Goal: Information Seeking & Learning: Find specific fact

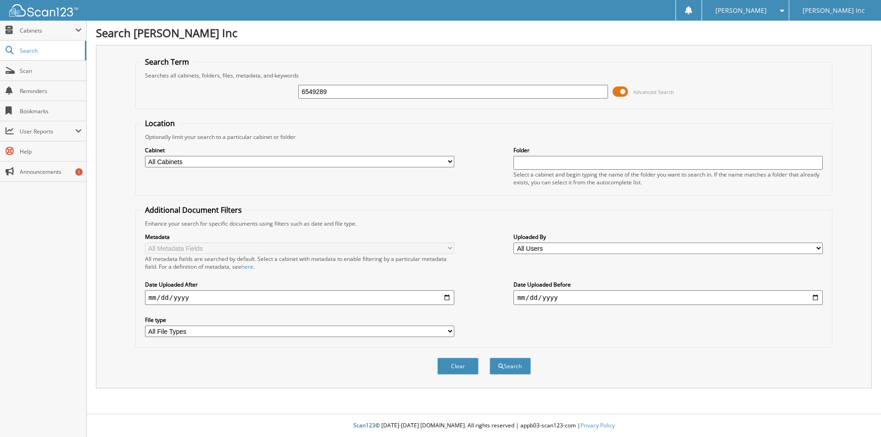
type input "6549289"
click at [489, 358] on button "Search" at bounding box center [509, 366] width 41 height 17
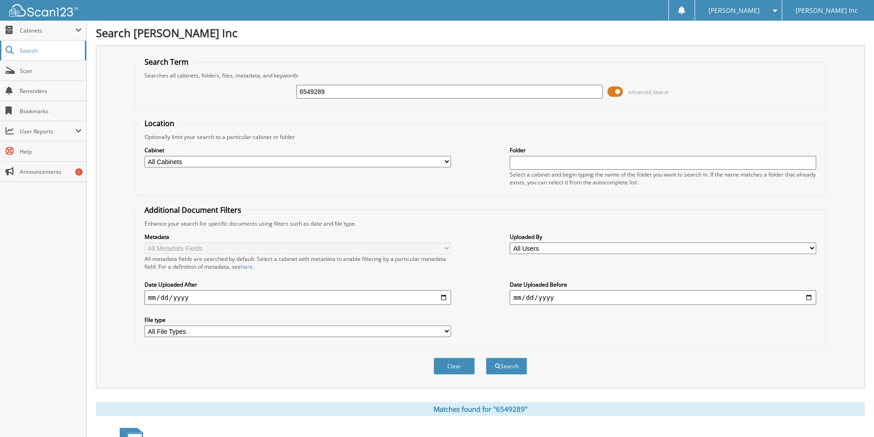
click at [44, 45] on link "Search" at bounding box center [43, 51] width 86 height 20
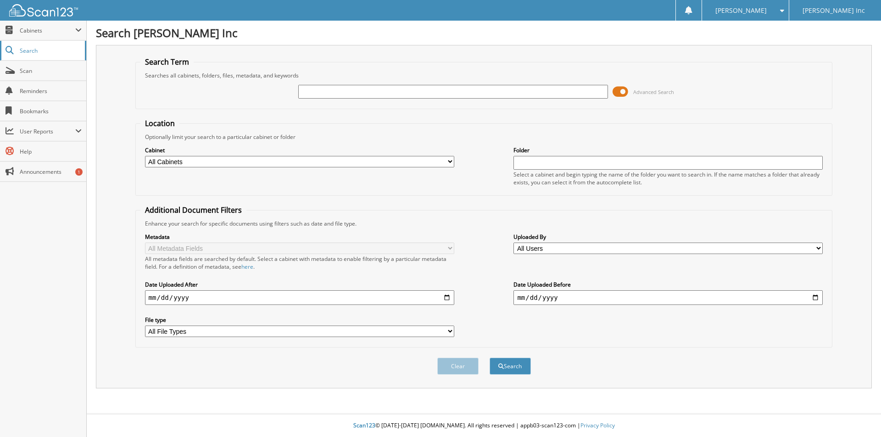
click at [29, 50] on span "Search" at bounding box center [50, 51] width 61 height 8
click at [352, 94] on input "text" at bounding box center [452, 92] width 309 height 14
type input "6549289"
click at [489, 358] on button "Search" at bounding box center [509, 366] width 41 height 17
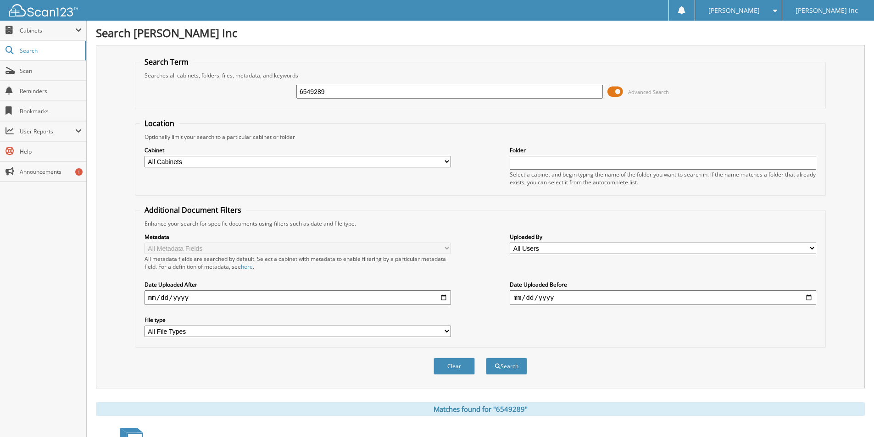
scroll to position [127, 0]
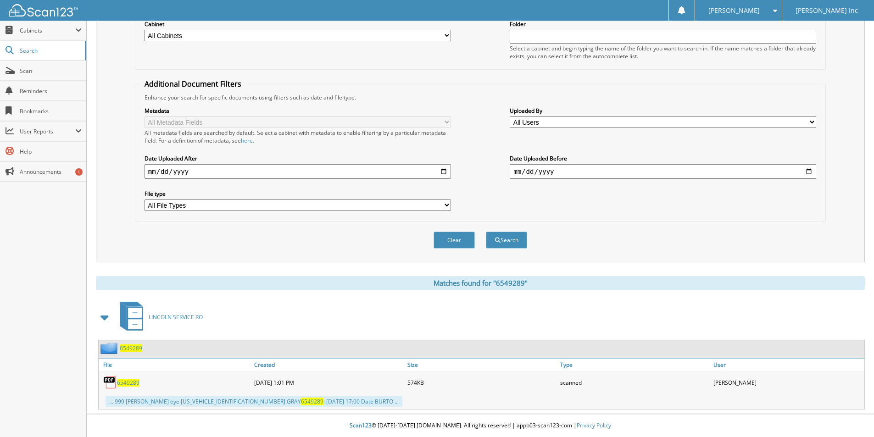
click at [128, 385] on span "6549289" at bounding box center [128, 383] width 22 height 8
click at [400, 71] on div "Location Optionally limit your search to a particular cabinet or folder Cabinet…" at bounding box center [480, 106] width 691 height 229
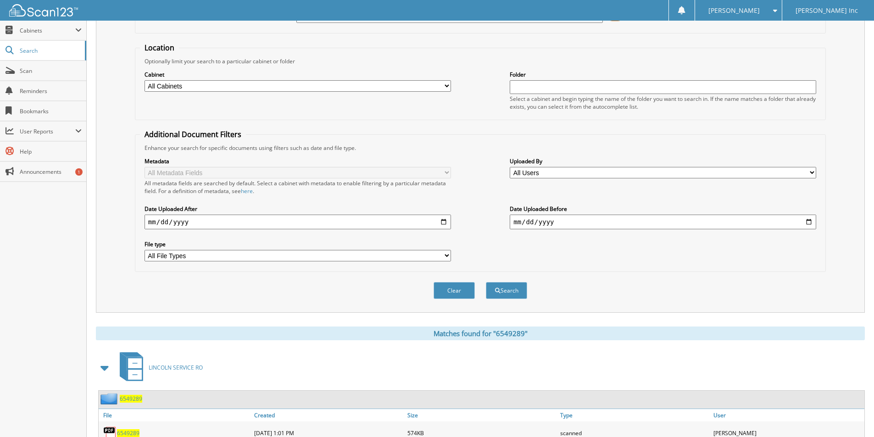
scroll to position [0, 0]
